Goal: Check status: Check status

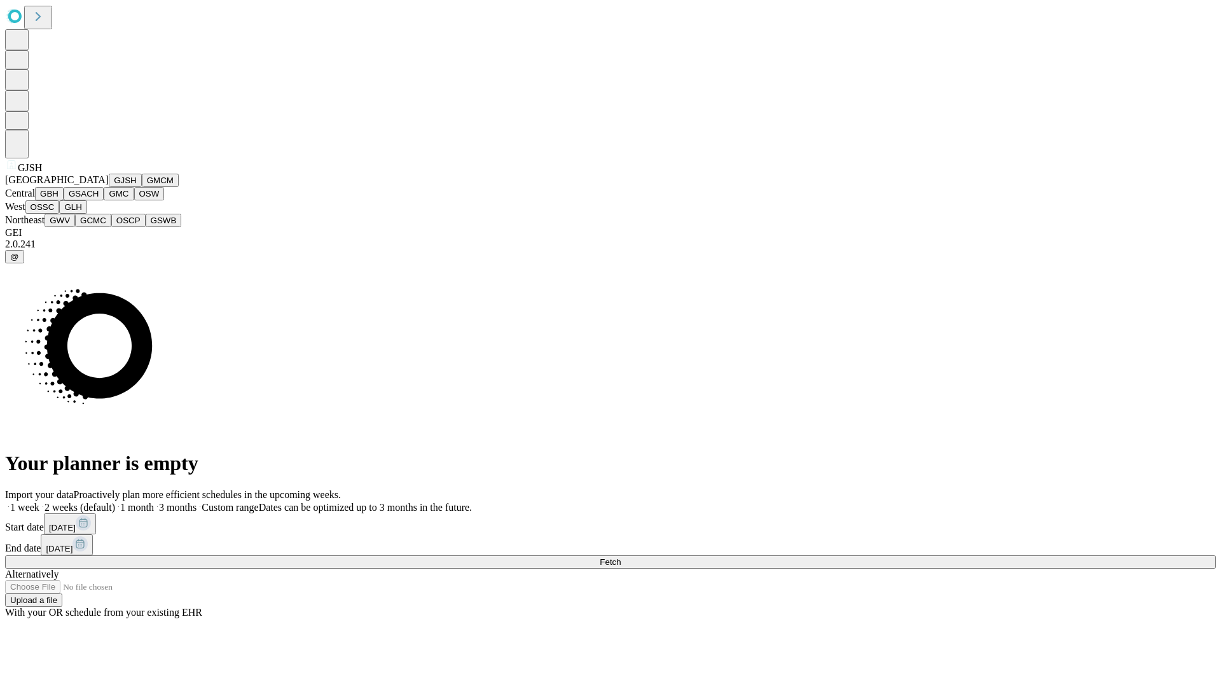
click at [109, 187] on button "GJSH" at bounding box center [125, 180] width 33 height 13
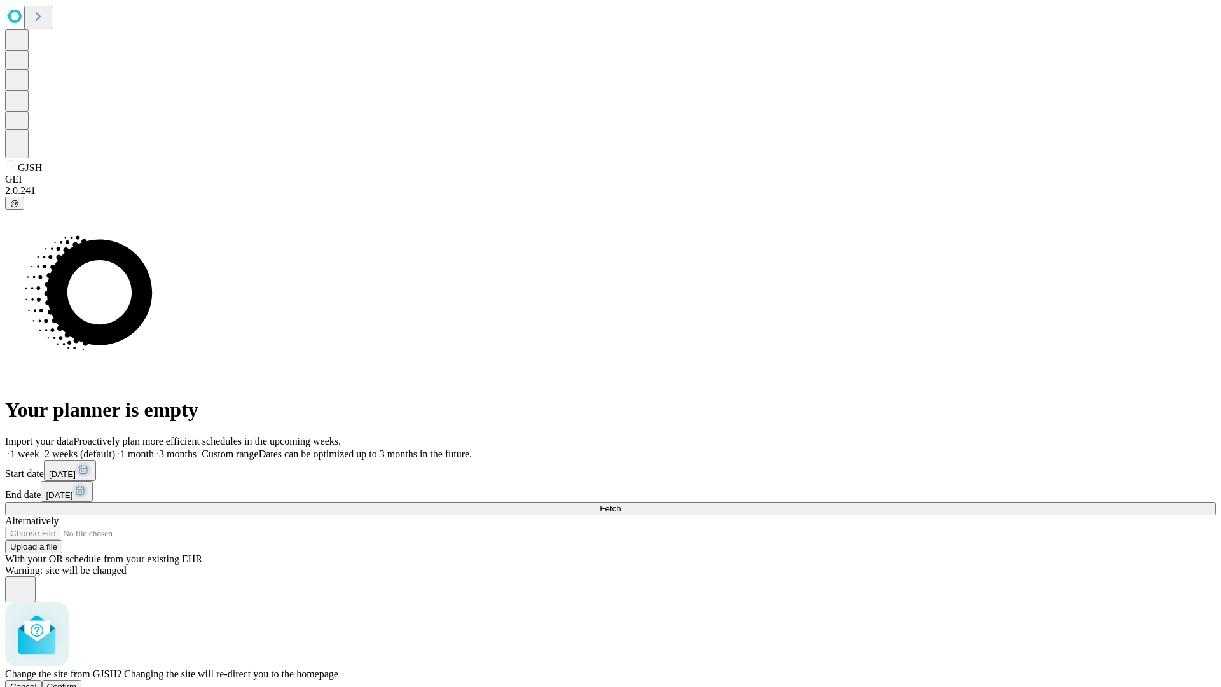
click at [77, 682] on span "Confirm" at bounding box center [62, 687] width 30 height 10
click at [154, 448] on label "1 month" at bounding box center [134, 453] width 39 height 11
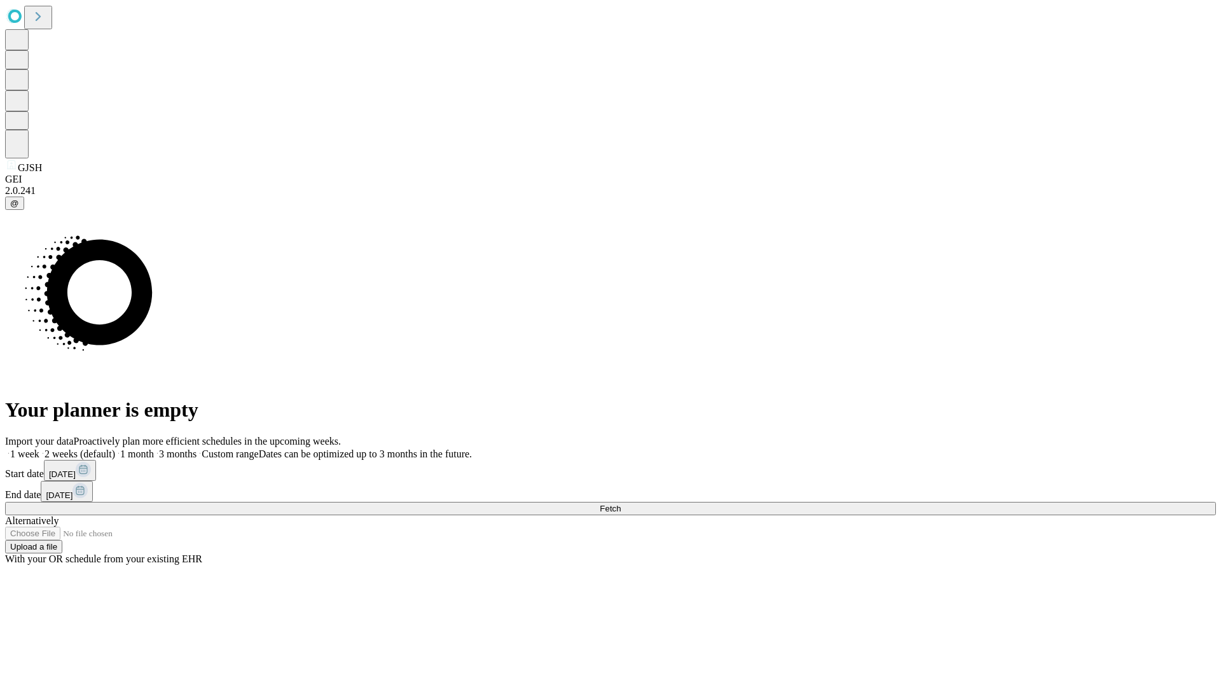
click at [621, 504] on span "Fetch" at bounding box center [610, 509] width 21 height 10
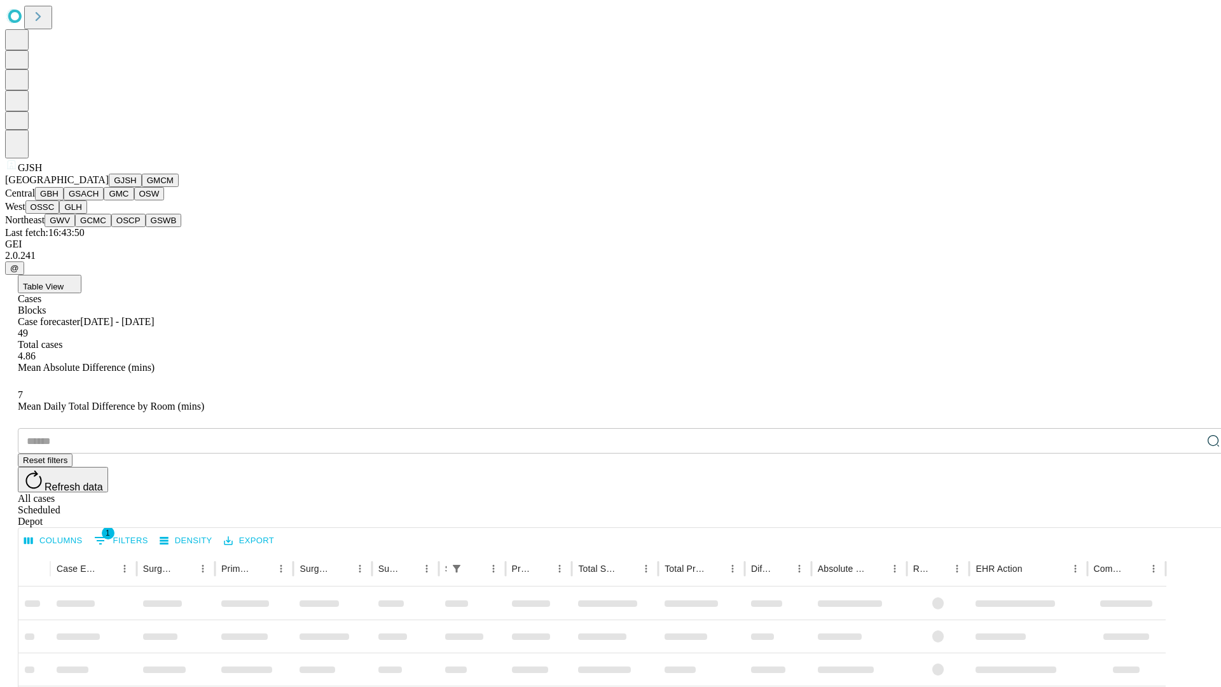
click at [142, 187] on button "GMCM" at bounding box center [160, 180] width 37 height 13
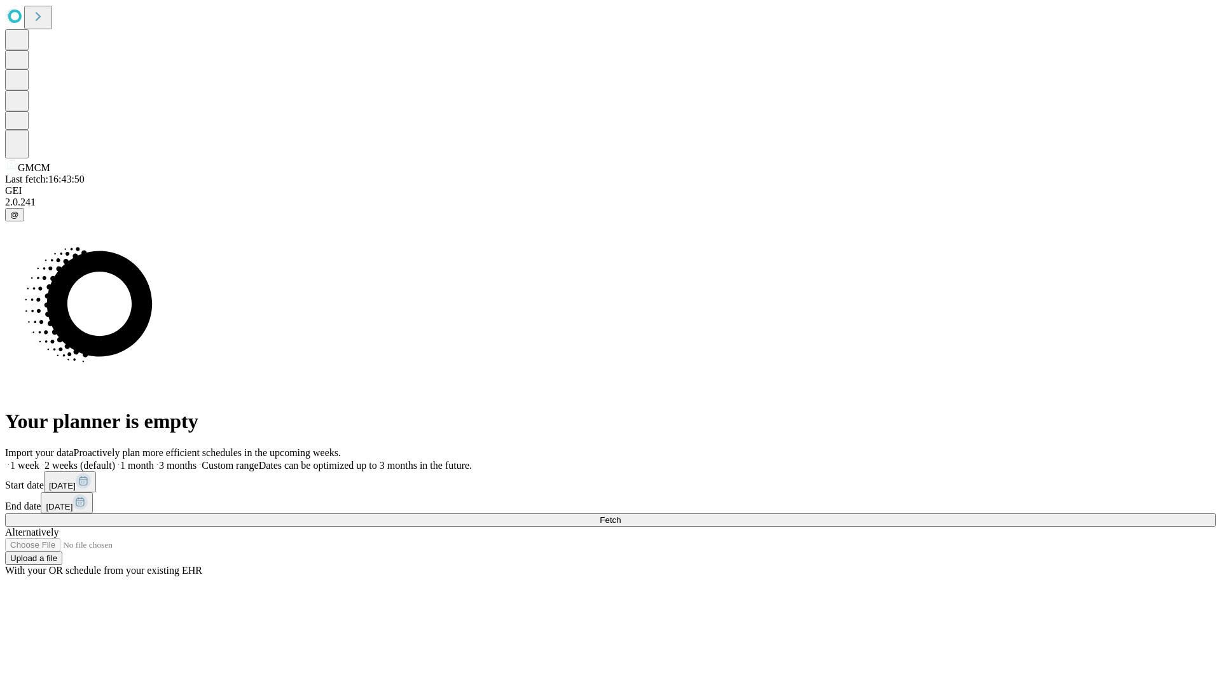
click at [154, 460] on label "1 month" at bounding box center [134, 465] width 39 height 11
click at [621, 515] on span "Fetch" at bounding box center [610, 520] width 21 height 10
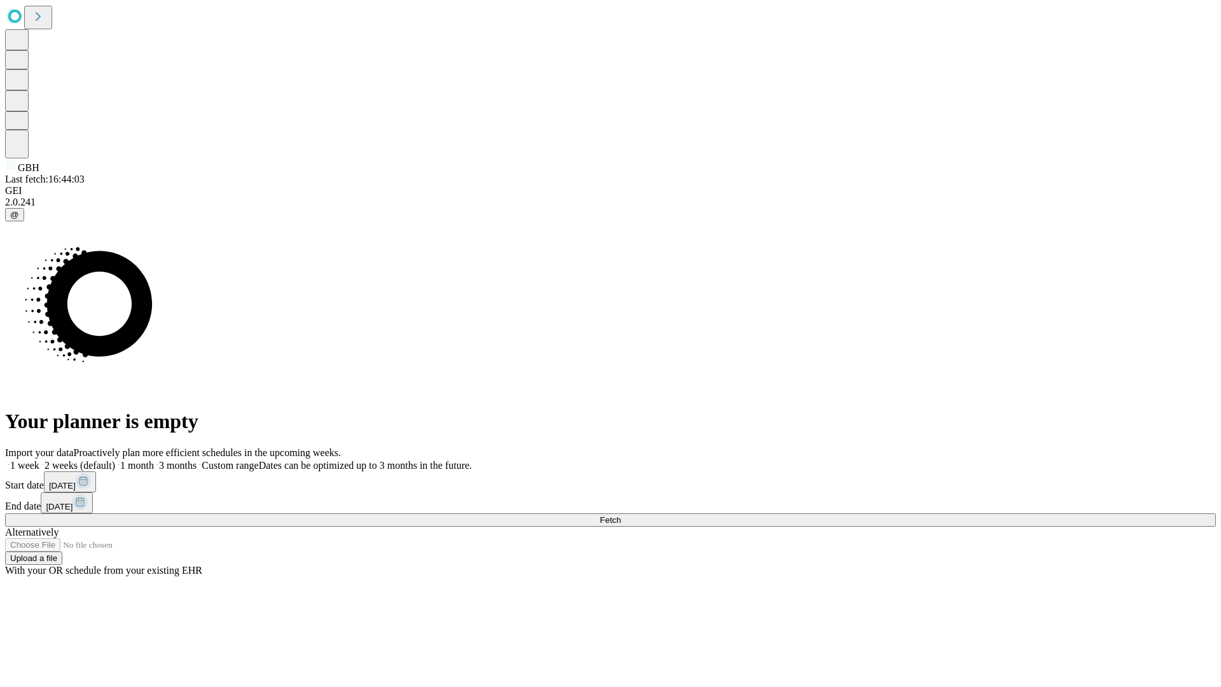
click at [154, 460] on label "1 month" at bounding box center [134, 465] width 39 height 11
click at [621, 515] on span "Fetch" at bounding box center [610, 520] width 21 height 10
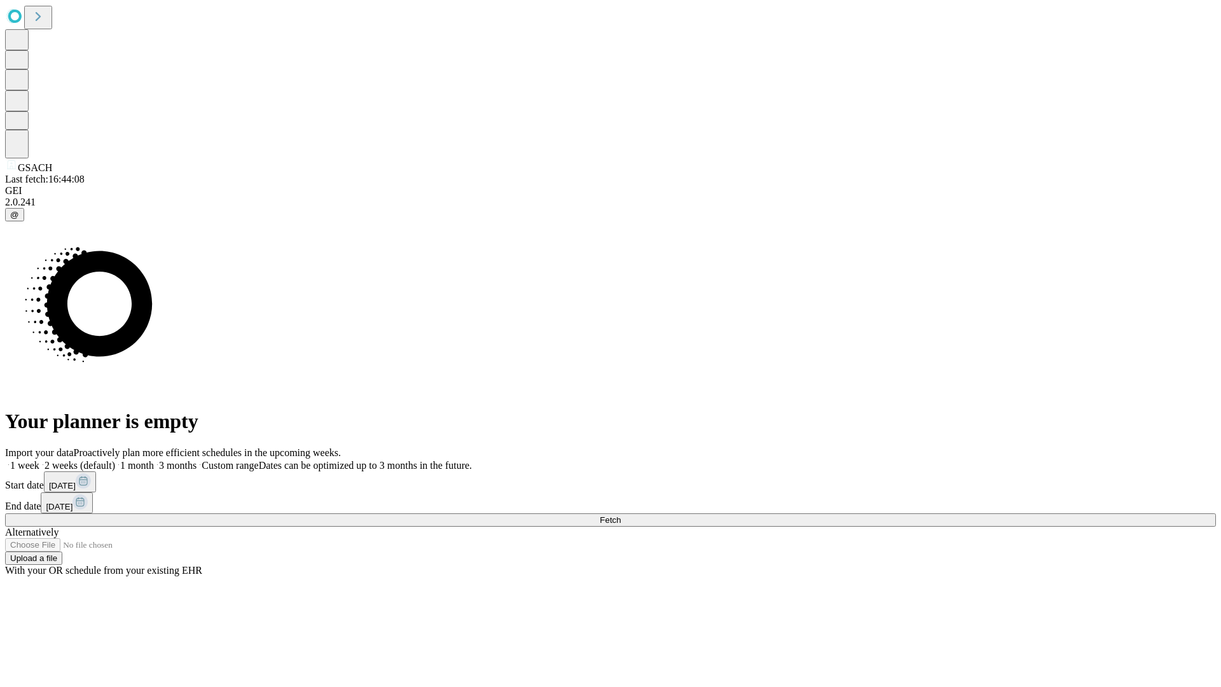
click at [154, 460] on label "1 month" at bounding box center [134, 465] width 39 height 11
click at [621, 515] on span "Fetch" at bounding box center [610, 520] width 21 height 10
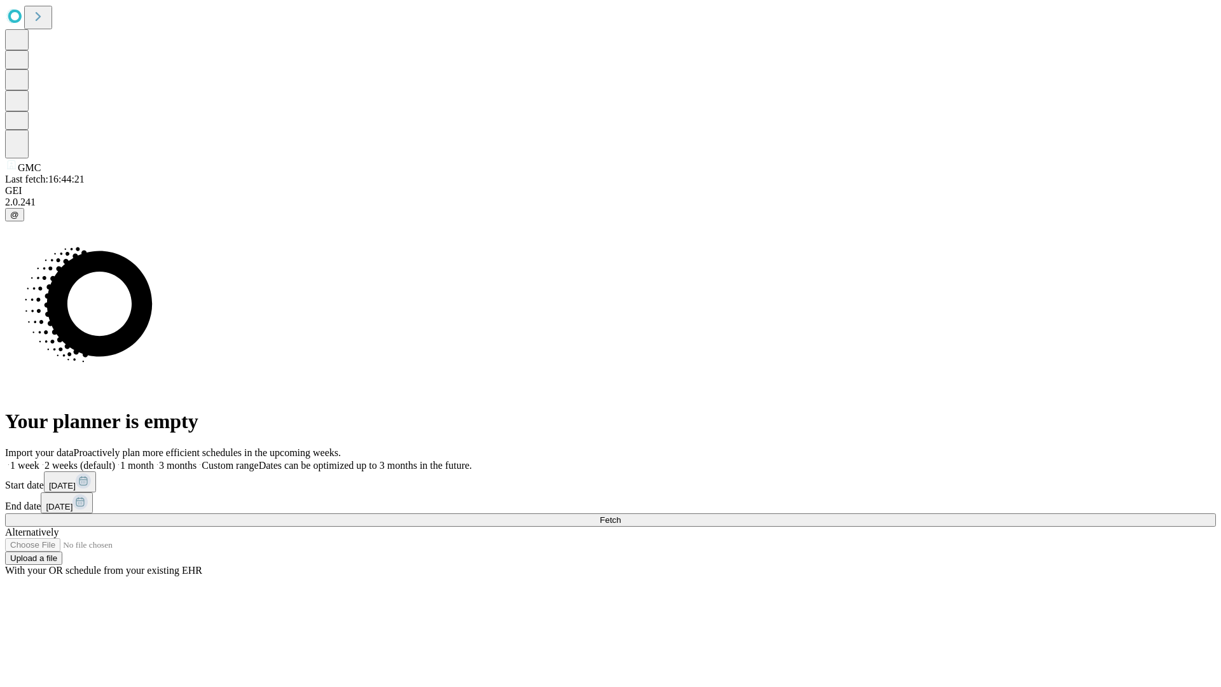
click at [154, 460] on label "1 month" at bounding box center [134, 465] width 39 height 11
click at [621, 515] on span "Fetch" at bounding box center [610, 520] width 21 height 10
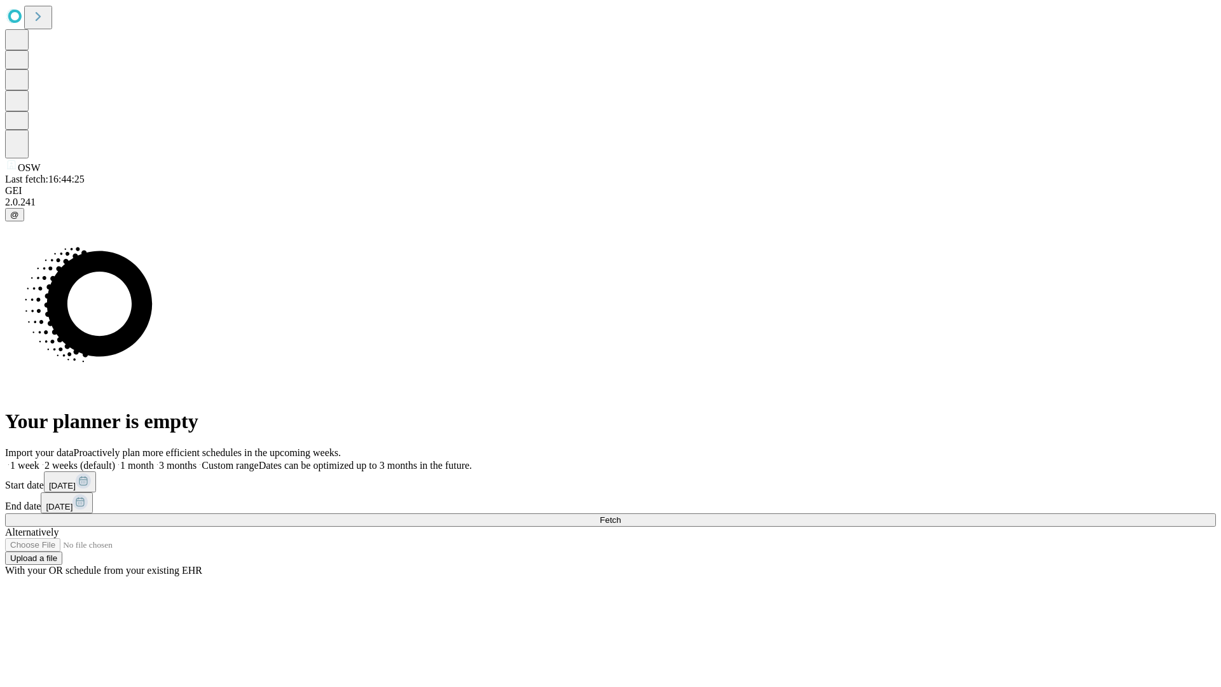
click at [154, 460] on label "1 month" at bounding box center [134, 465] width 39 height 11
click at [621, 515] on span "Fetch" at bounding box center [610, 520] width 21 height 10
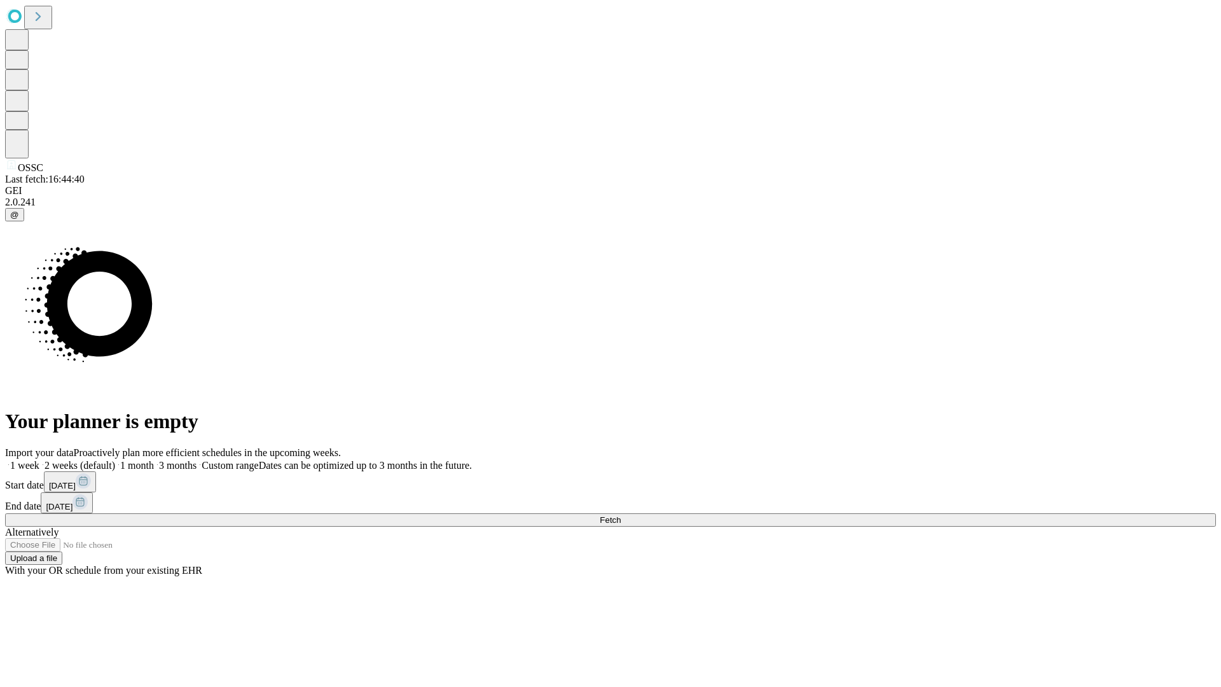
click at [154, 460] on label "1 month" at bounding box center [134, 465] width 39 height 11
click at [621, 515] on span "Fetch" at bounding box center [610, 520] width 21 height 10
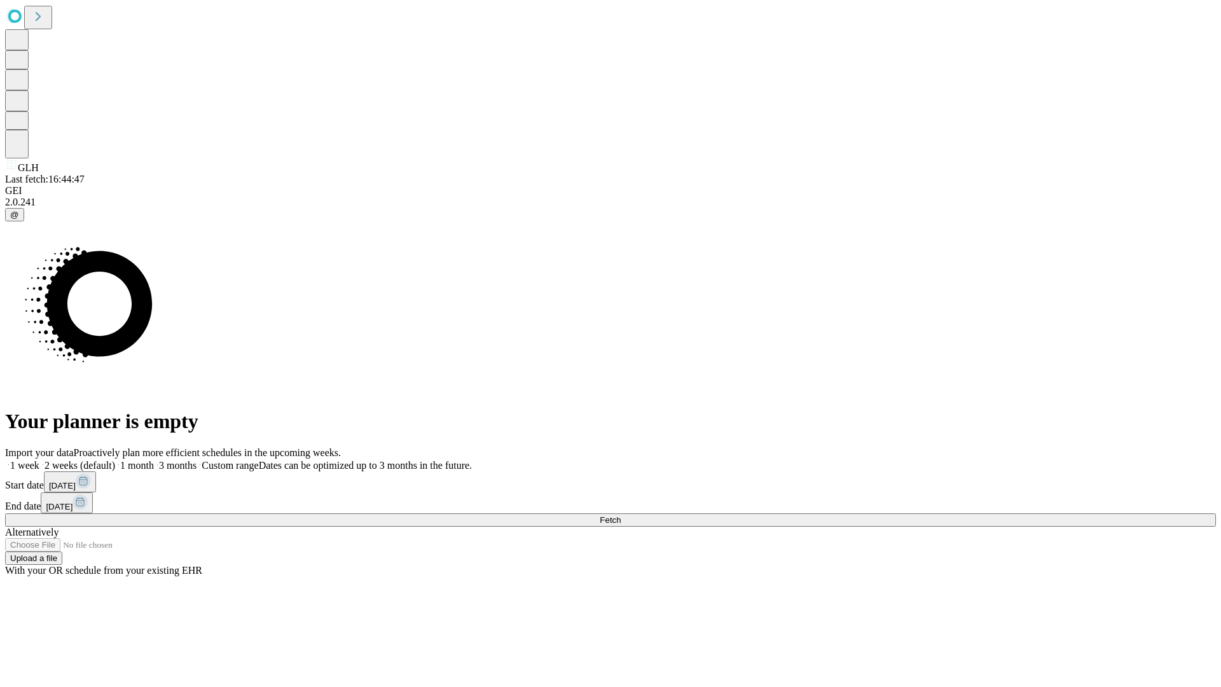
click at [154, 460] on label "1 month" at bounding box center [134, 465] width 39 height 11
click at [621, 515] on span "Fetch" at bounding box center [610, 520] width 21 height 10
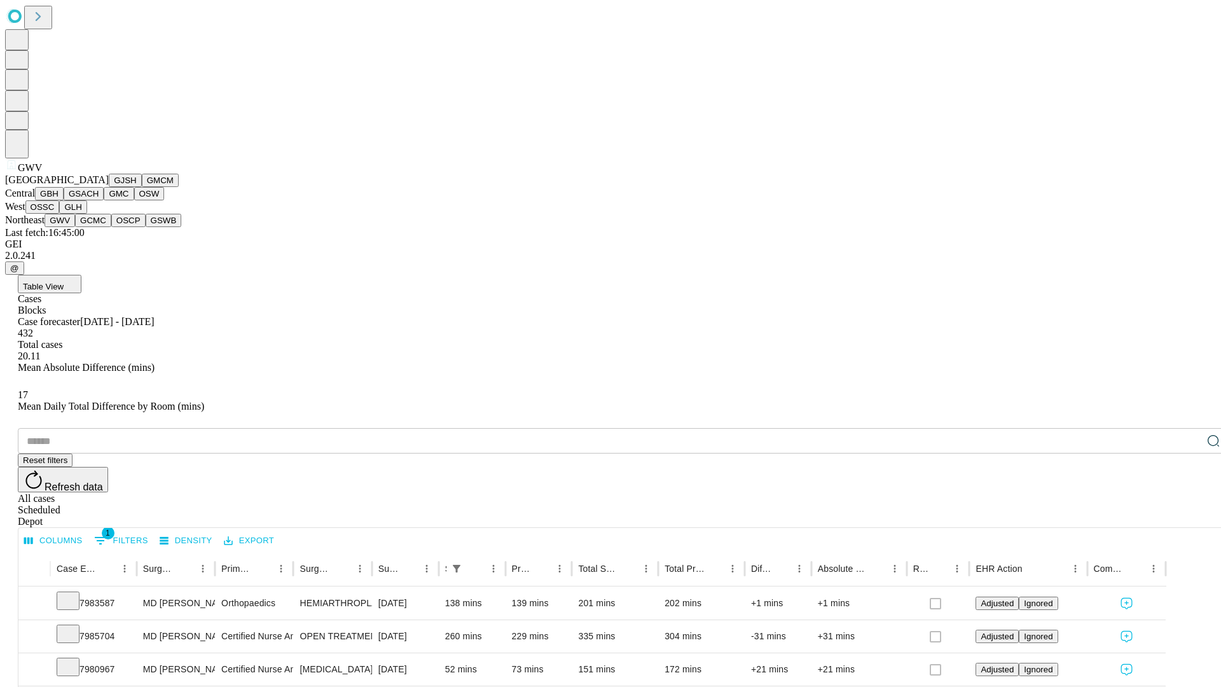
click at [99, 227] on button "GCMC" at bounding box center [93, 220] width 36 height 13
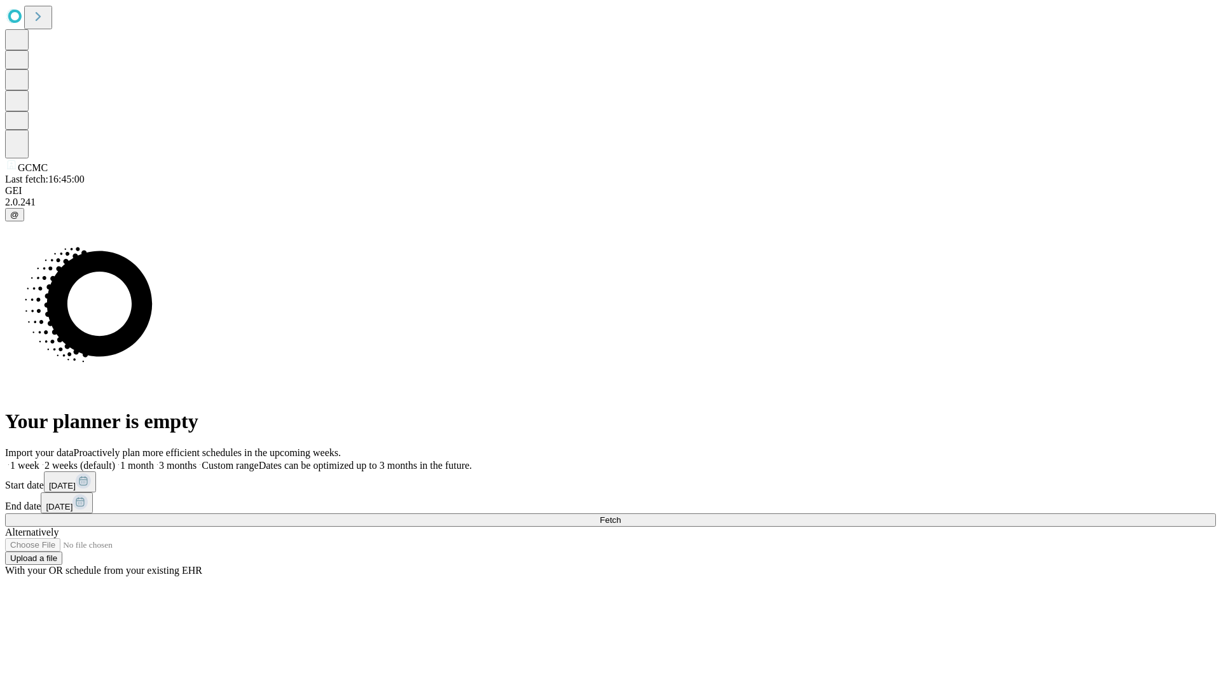
click at [154, 460] on label "1 month" at bounding box center [134, 465] width 39 height 11
click at [621, 515] on span "Fetch" at bounding box center [610, 520] width 21 height 10
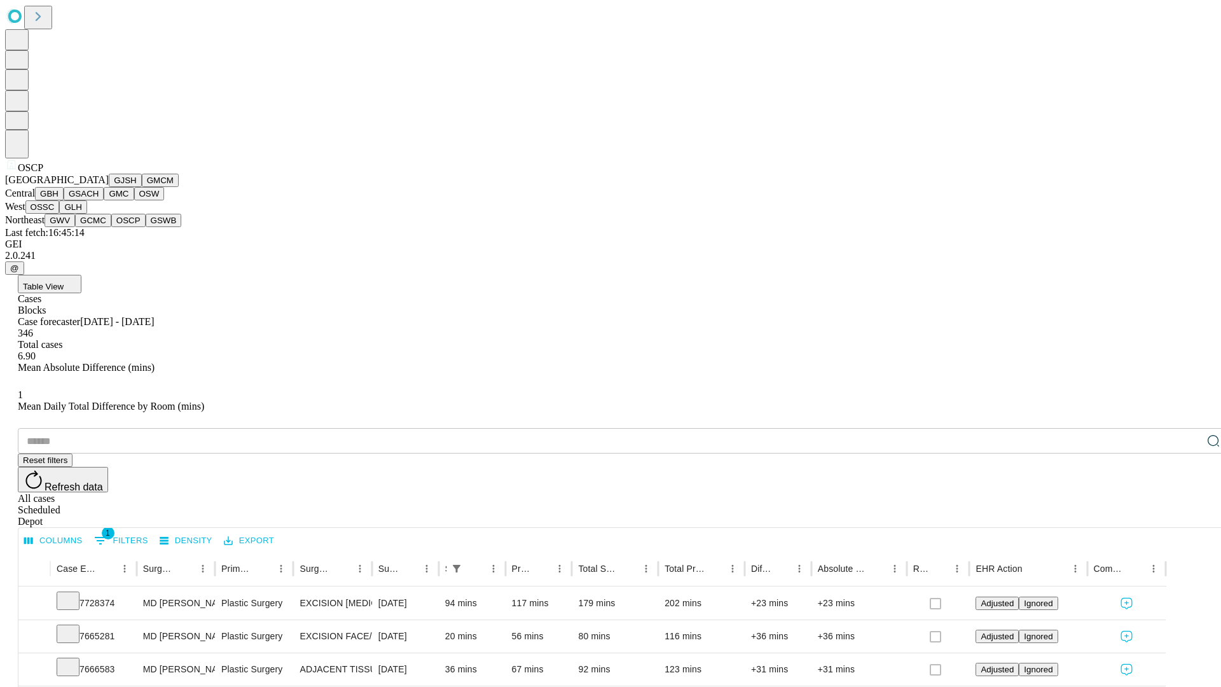
click at [146, 227] on button "GSWB" at bounding box center [164, 220] width 36 height 13
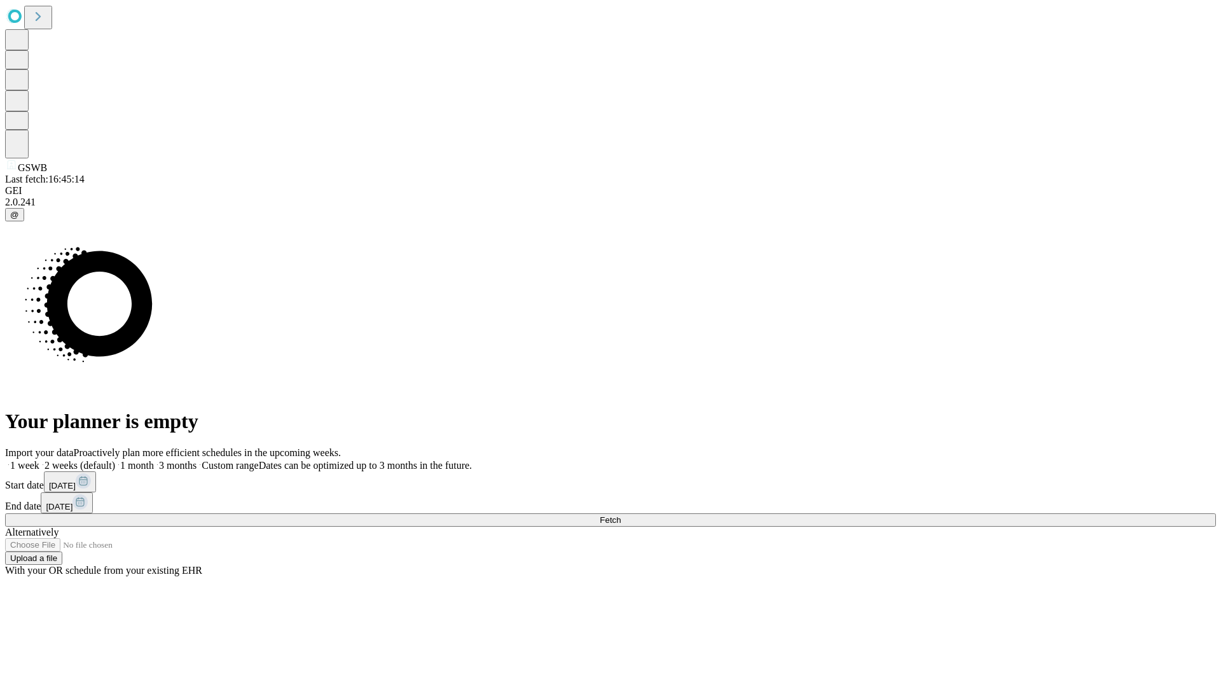
click at [621, 515] on span "Fetch" at bounding box center [610, 520] width 21 height 10
